Goal: Task Accomplishment & Management: Use online tool/utility

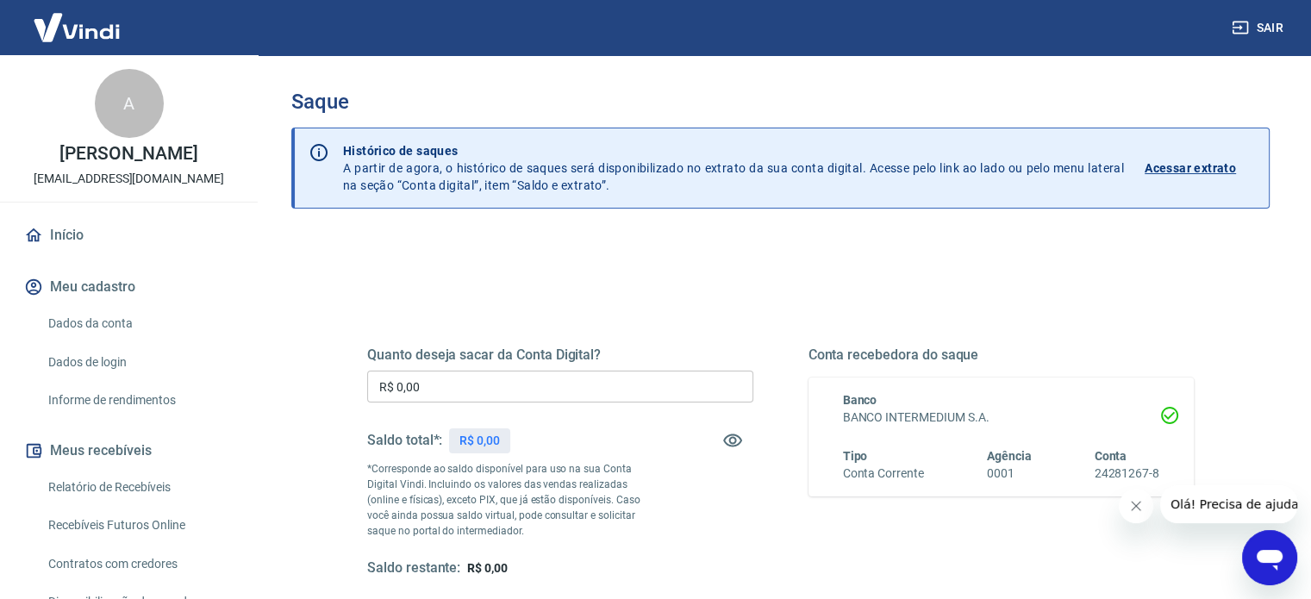
click at [500, 379] on input "R$ 0,00" at bounding box center [560, 387] width 386 height 32
click at [500, 378] on input "R$ 0,00" at bounding box center [560, 387] width 386 height 32
click at [448, 306] on div "Quanto deseja sacar da Conta Digital? R$ 0,00 ​ Saldo total*: R$ 0,00 *Correspo…" at bounding box center [780, 478] width 827 height 346
click at [635, 431] on div "Saldo total*: R$ 0,00" at bounding box center [560, 440] width 386 height 41
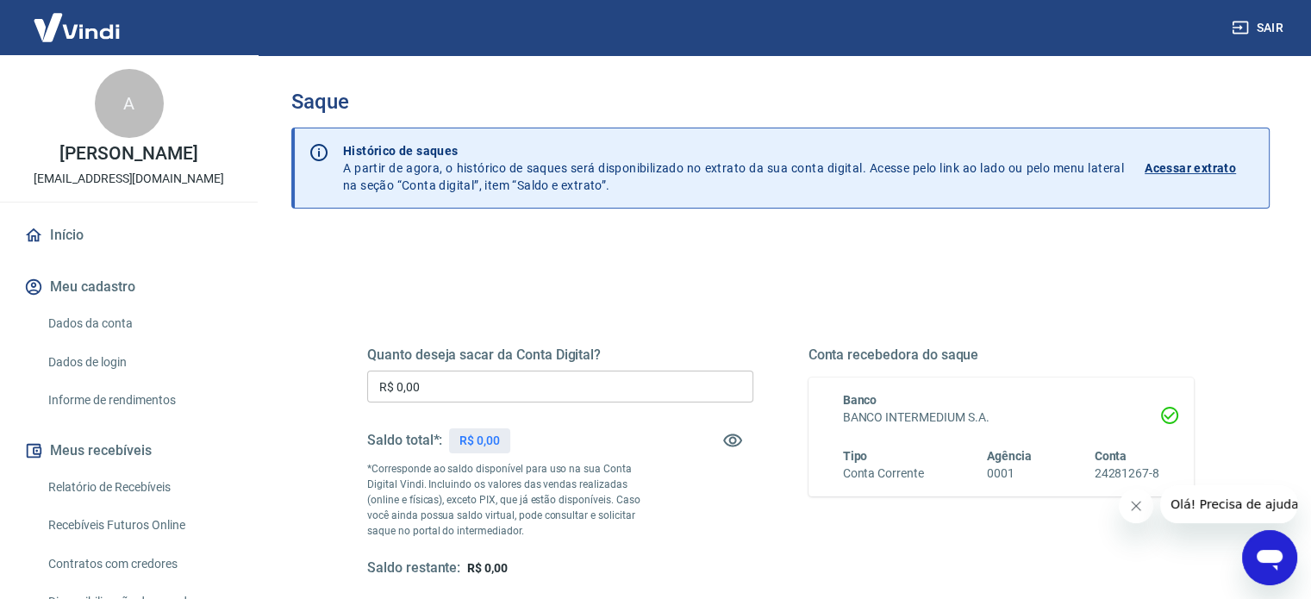
click at [1139, 509] on icon "Fechar mensagem da empresa" at bounding box center [1136, 506] width 9 height 9
click at [419, 241] on div "Quanto deseja sacar da Conta Digital? R$ 0,00 ​ Saldo total*: R$ 0,00 *Correspo…" at bounding box center [780, 544] width 979 height 617
click at [664, 230] on div "Saque Histórico de saques A partir de agora, o histórico de saques será disponi…" at bounding box center [780, 398] width 979 height 617
